Goal: Transaction & Acquisition: Obtain resource

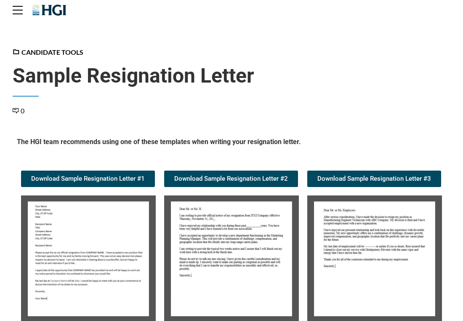
click at [253, 242] on img at bounding box center [231, 258] width 135 height 127
click at [363, 209] on img at bounding box center [374, 258] width 135 height 127
click at [231, 176] on span "Download Sample Resignation Letter #2" at bounding box center [231, 179] width 114 height 6
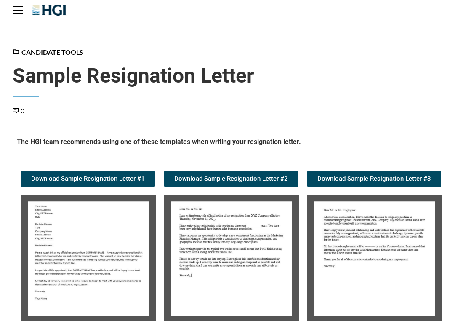
click at [362, 230] on img at bounding box center [374, 258] width 135 height 127
click at [350, 181] on span "Download Sample Resignation Letter #3" at bounding box center [375, 179] width 114 height 6
click at [79, 61] on header "Candidate Tools Sample Resignation Letter 0" at bounding box center [232, 81] width 438 height 68
